Goal: Task Accomplishment & Management: Manage account settings

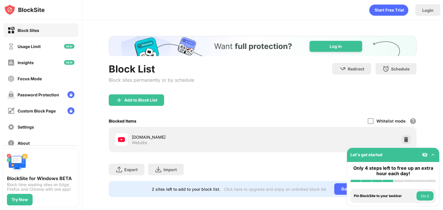
click at [394, 139] on div "[DOMAIN_NAME] Website" at bounding box center [262, 140] width 301 height 18
click at [403, 138] on img at bounding box center [406, 140] width 6 height 6
